Goal: Entertainment & Leisure: Browse casually

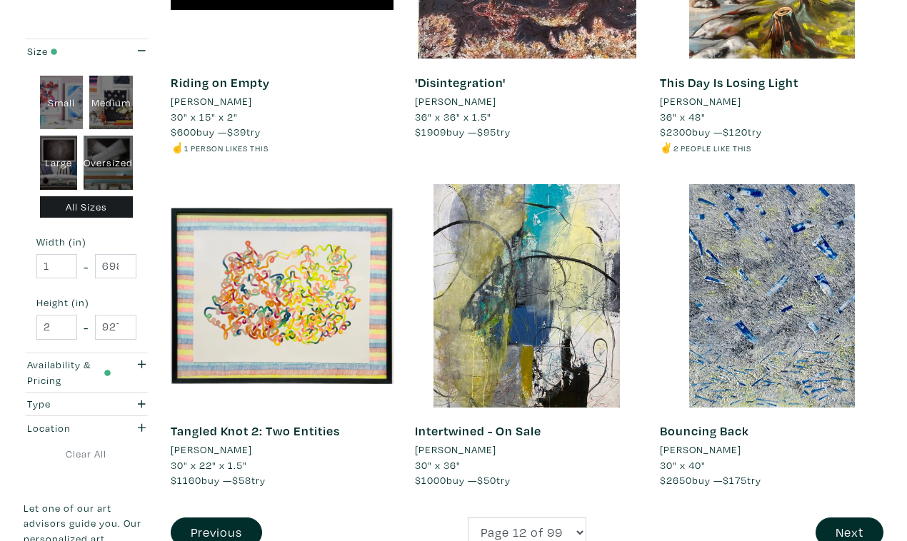
scroll to position [2558, 0]
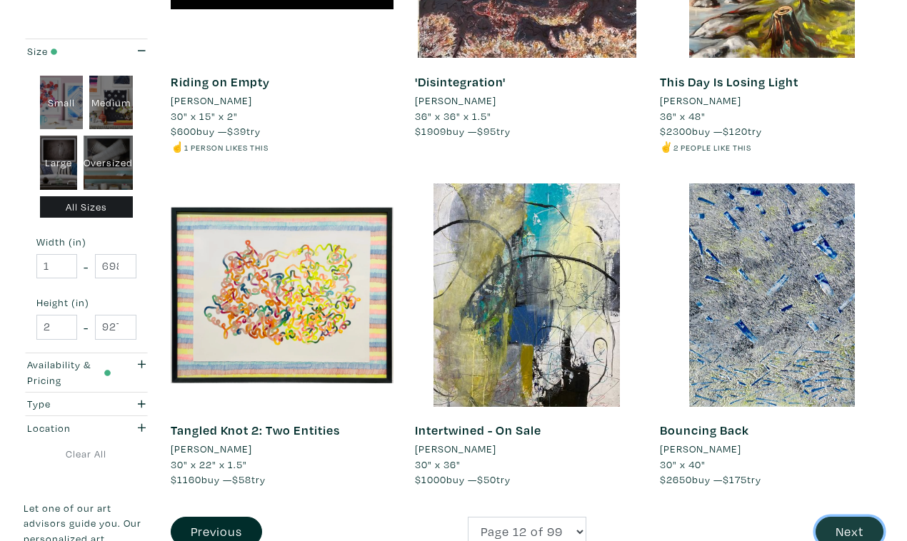
click at [854, 517] on button "Next" at bounding box center [849, 532] width 68 height 31
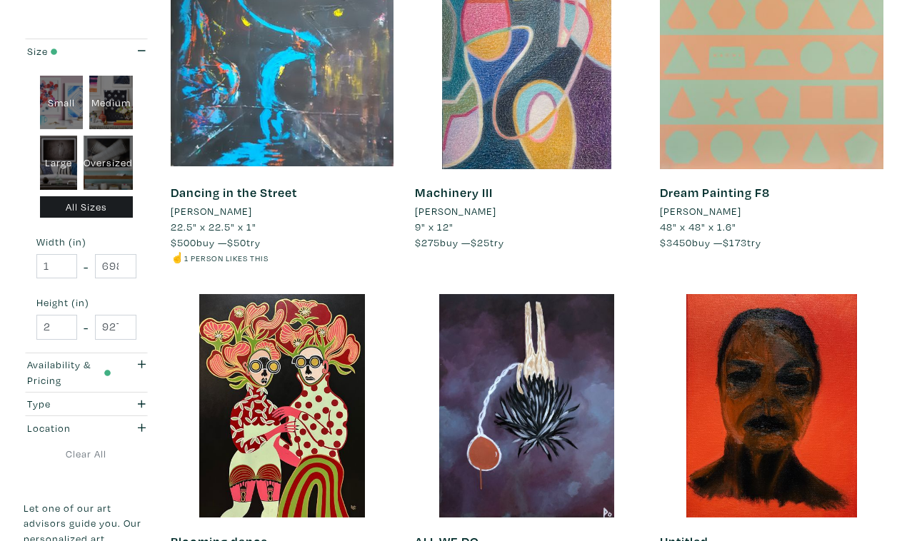
scroll to position [2438, 0]
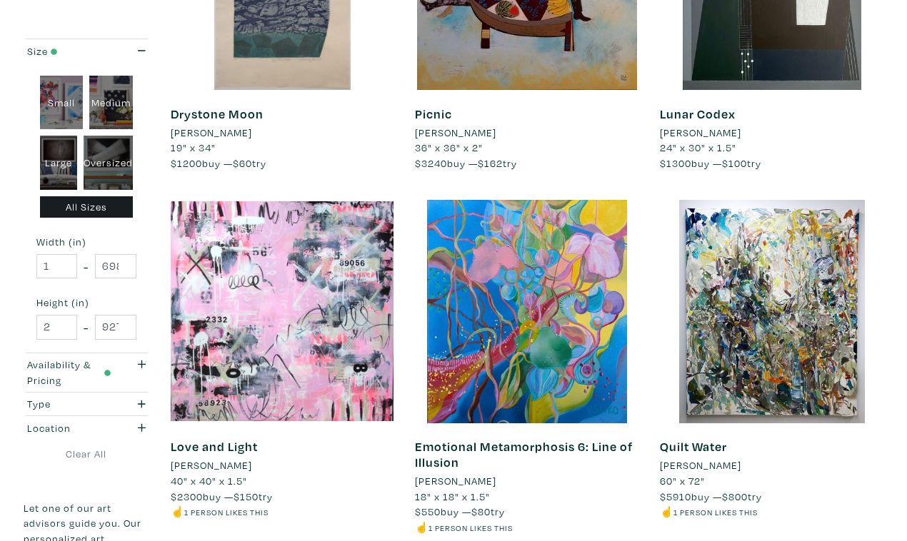
scroll to position [2500, 0]
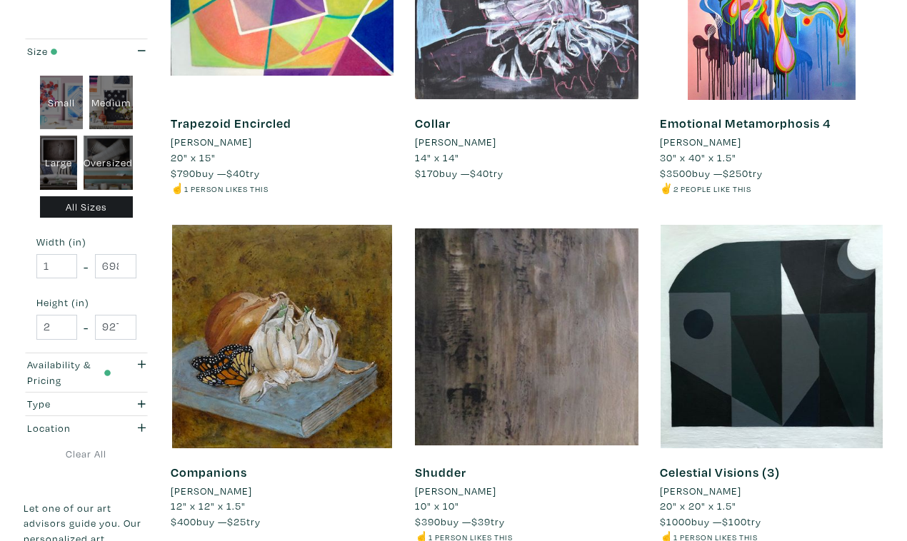
scroll to position [2503, 0]
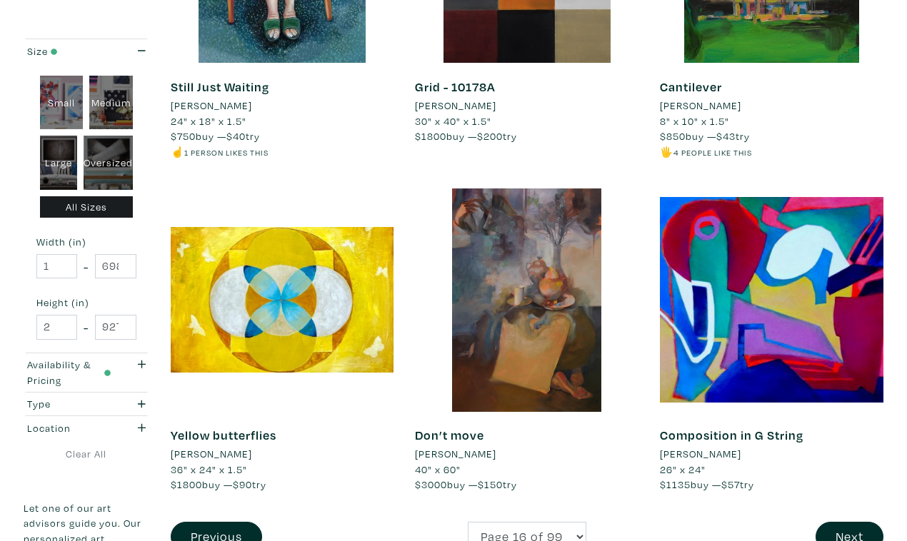
scroll to position [2556, 0]
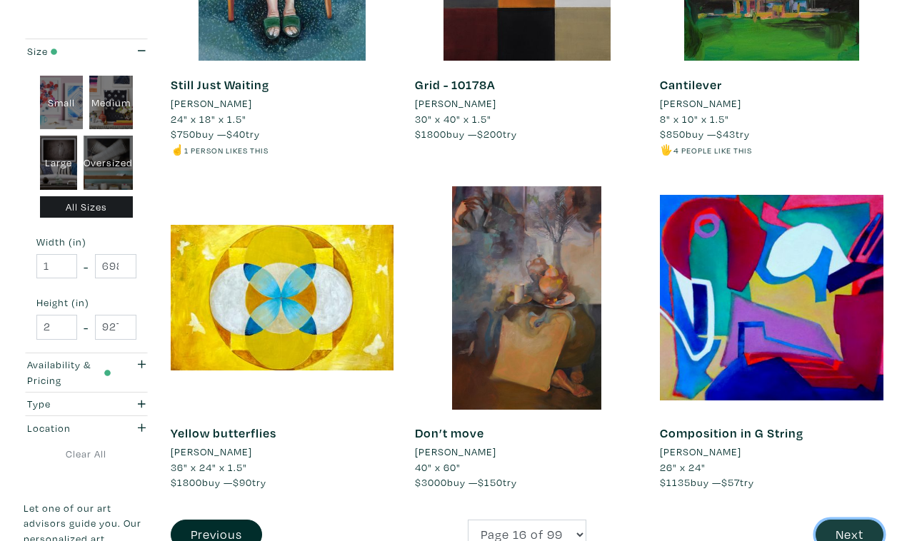
click at [849, 520] on button "Next" at bounding box center [849, 535] width 68 height 31
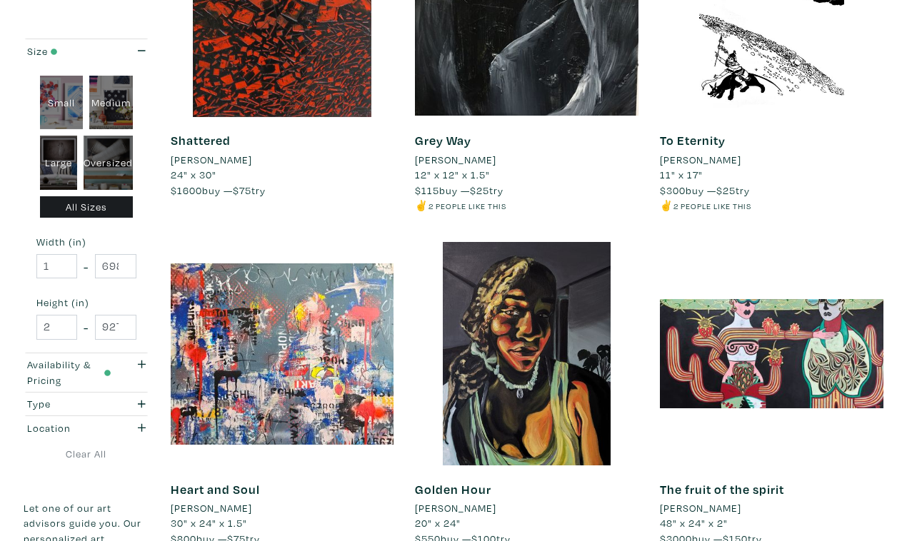
scroll to position [2519, 0]
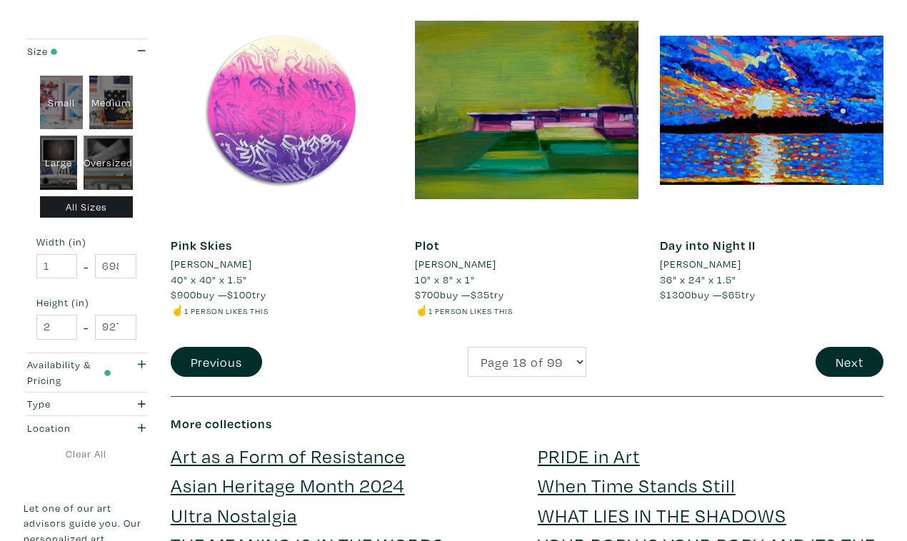
scroll to position [2717, 0]
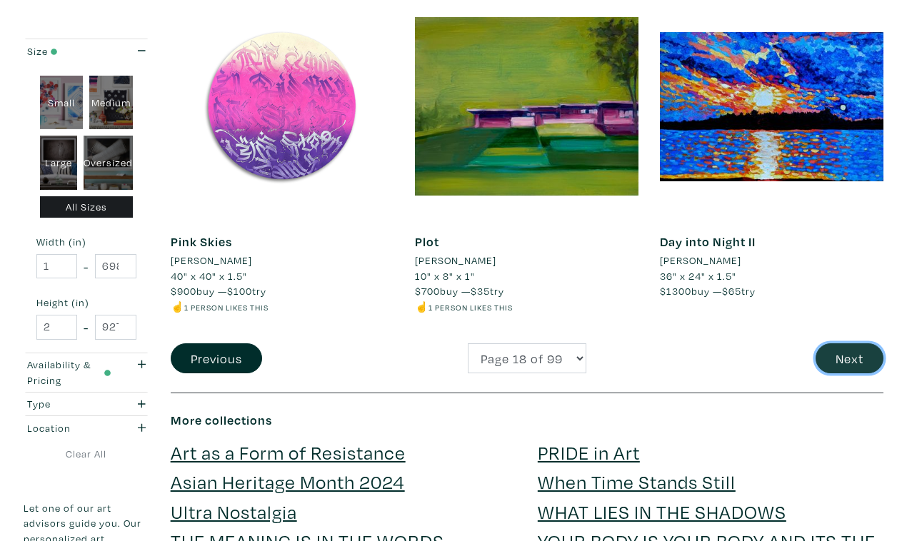
click at [847, 343] on button "Next" at bounding box center [849, 358] width 68 height 31
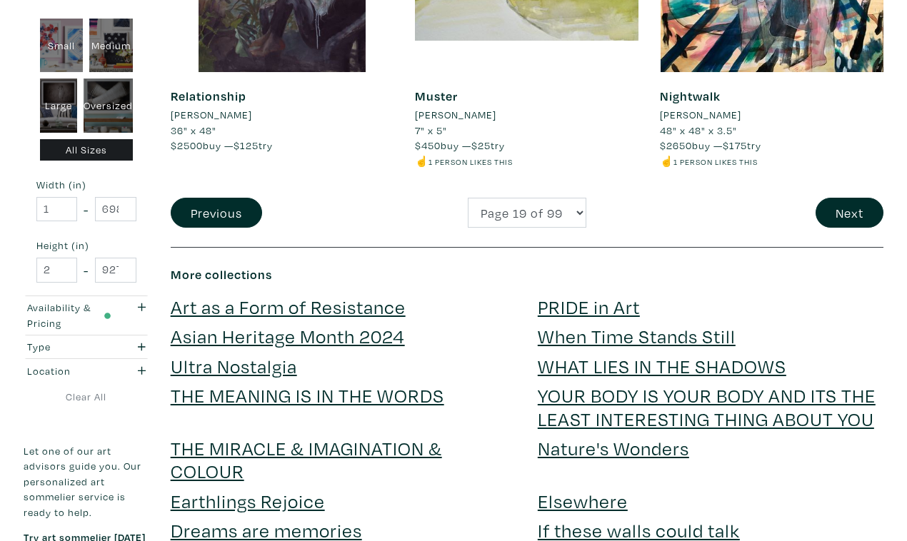
scroll to position [2864, 0]
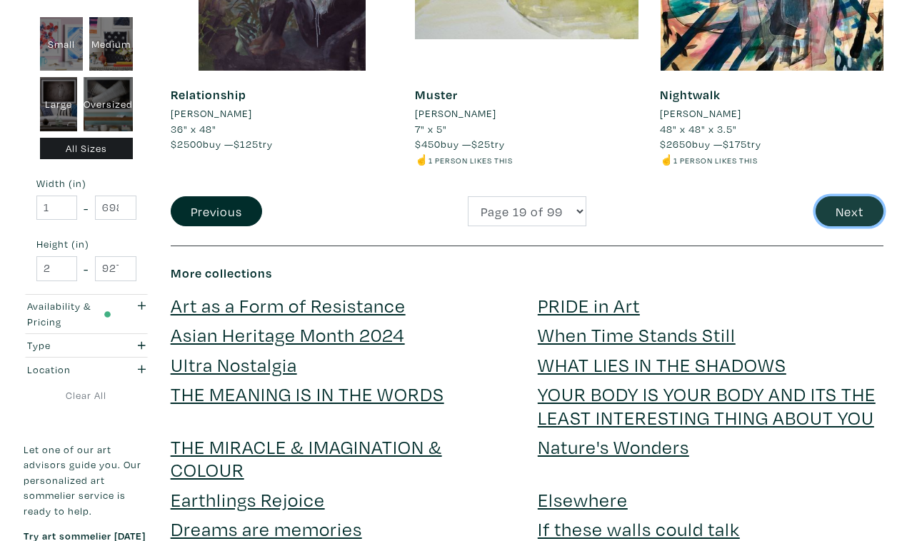
click at [848, 196] on button "Next" at bounding box center [849, 211] width 68 height 31
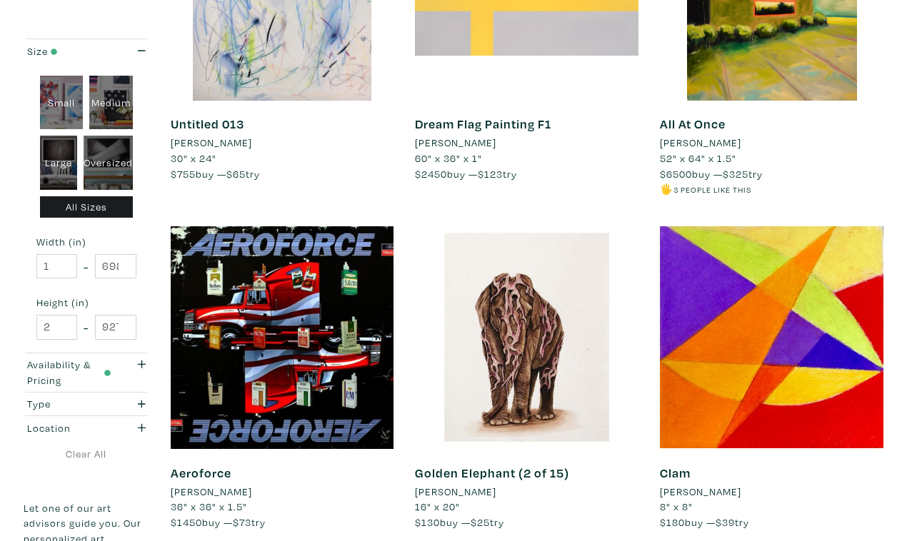
scroll to position [2503, 0]
